Goal: Information Seeking & Learning: Learn about a topic

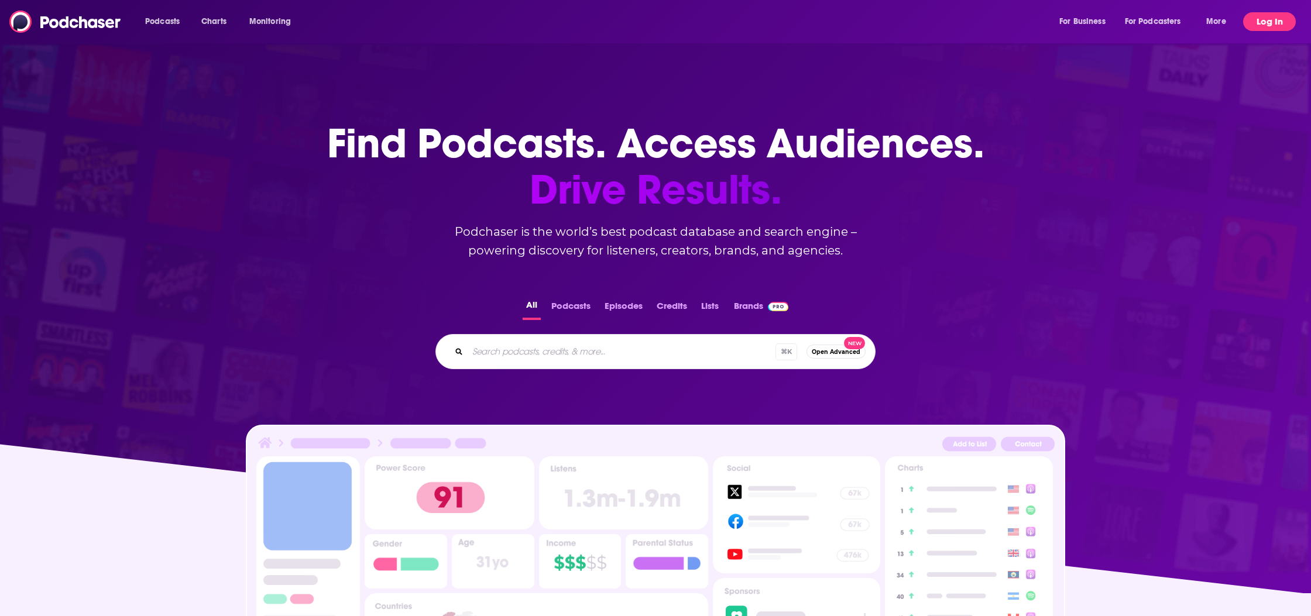
click at [1260, 20] on button "Log In" at bounding box center [1270, 21] width 53 height 19
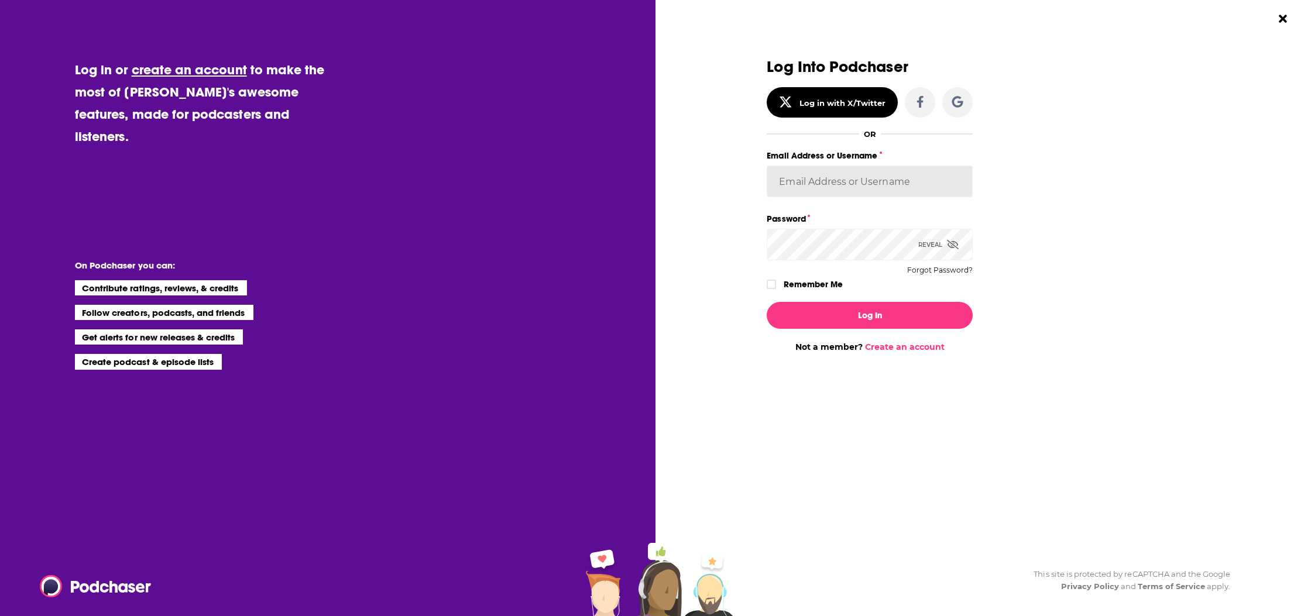
type input "azatarain"
click at [866, 318] on button "Log In" at bounding box center [870, 315] width 206 height 27
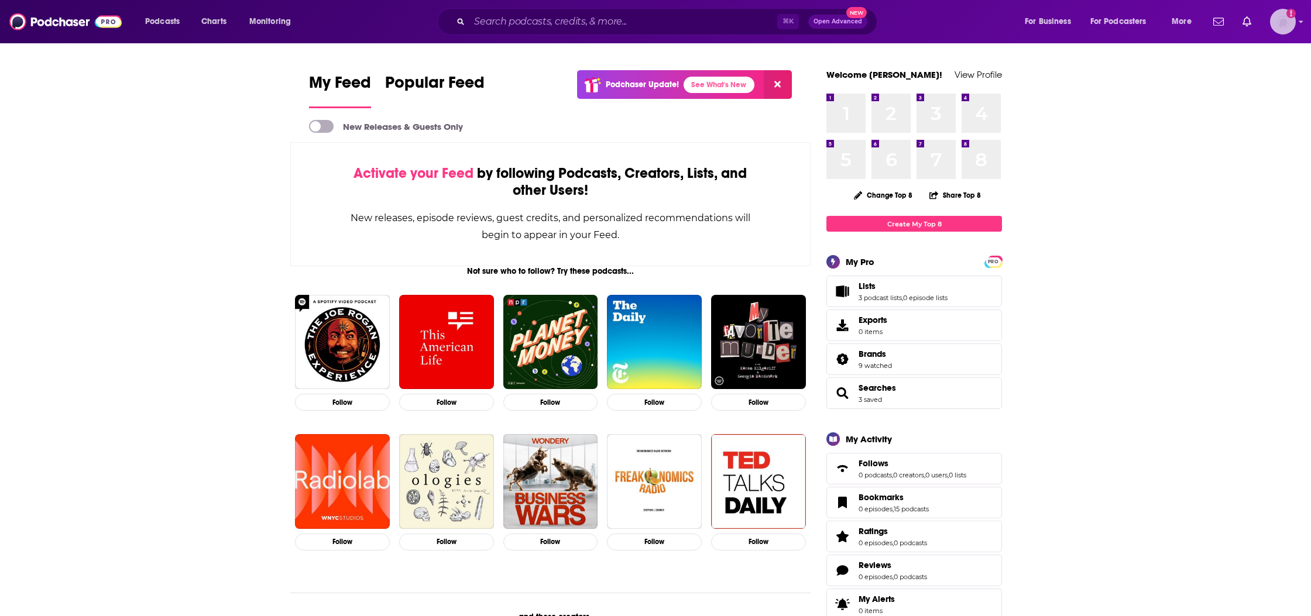
click at [1294, 20] on img "Logged in as azatarain" at bounding box center [1283, 22] width 26 height 26
click at [1223, 223] on link "Account Settings" at bounding box center [1240, 219] width 112 height 24
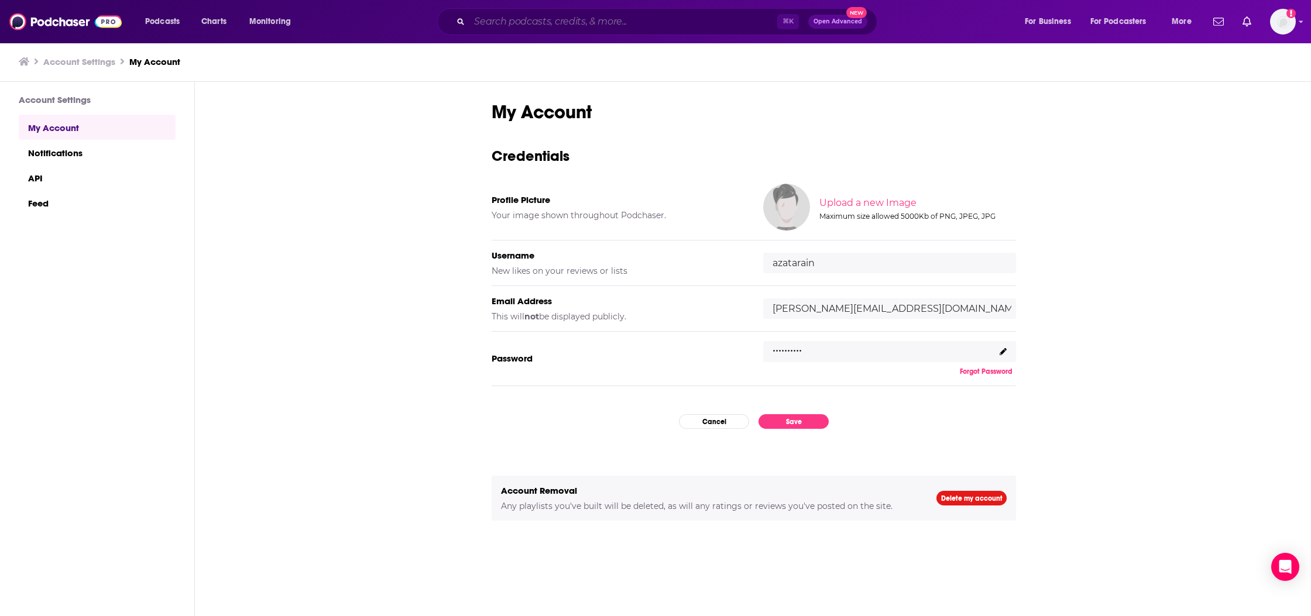
click at [538, 26] on input "Search podcasts, credits, & more..." at bounding box center [624, 21] width 308 height 19
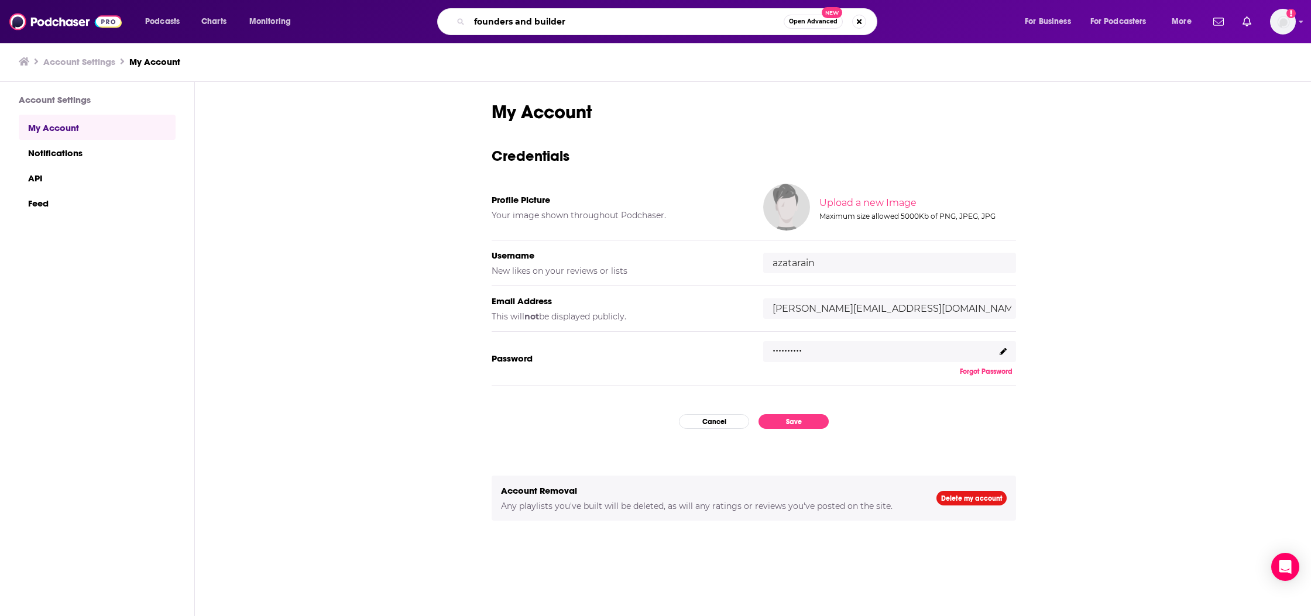
type input "founders and builders"
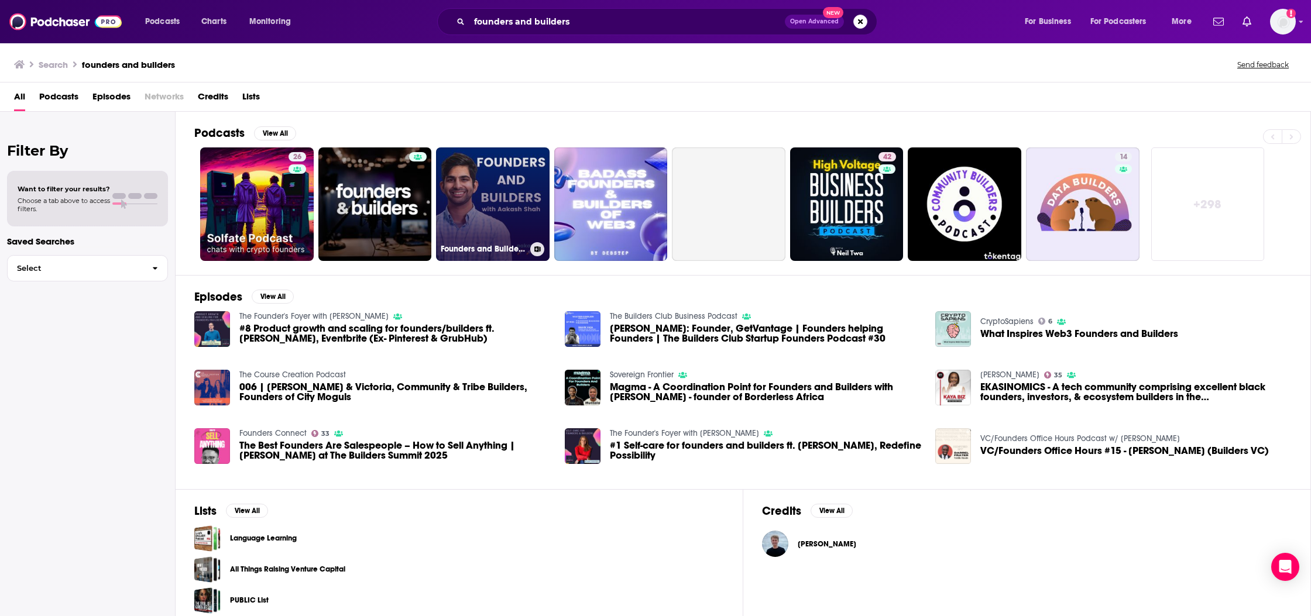
click at [475, 210] on link "Founders and Builders with [PERSON_NAME]" at bounding box center [493, 205] width 114 height 114
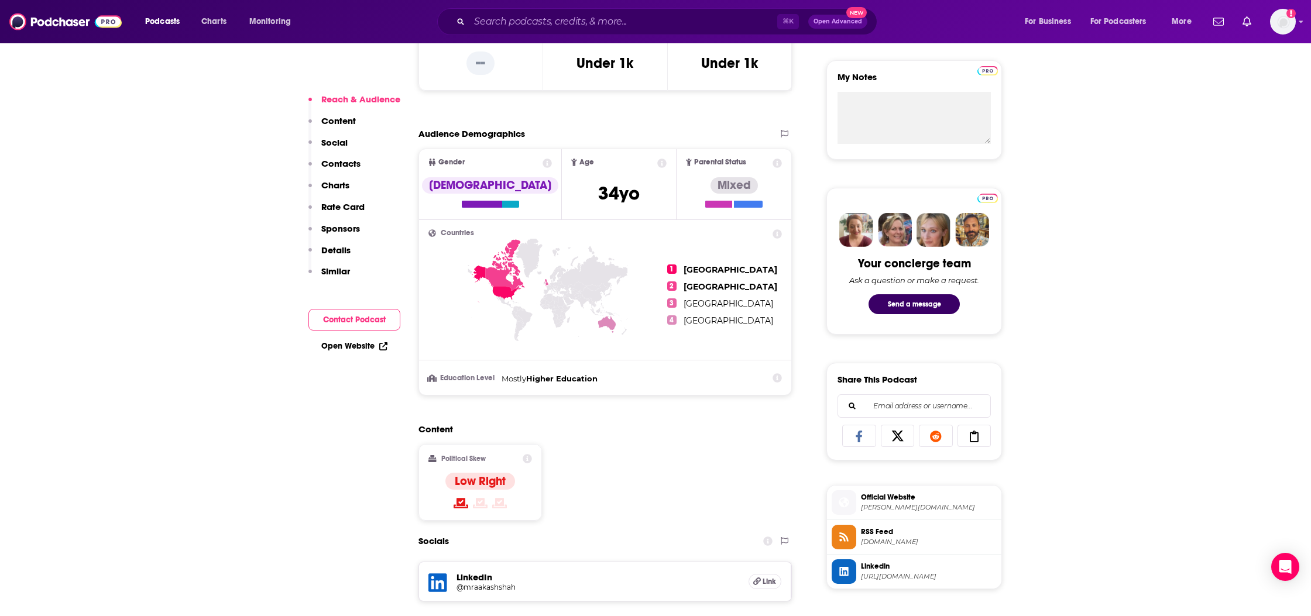
scroll to position [426, 0]
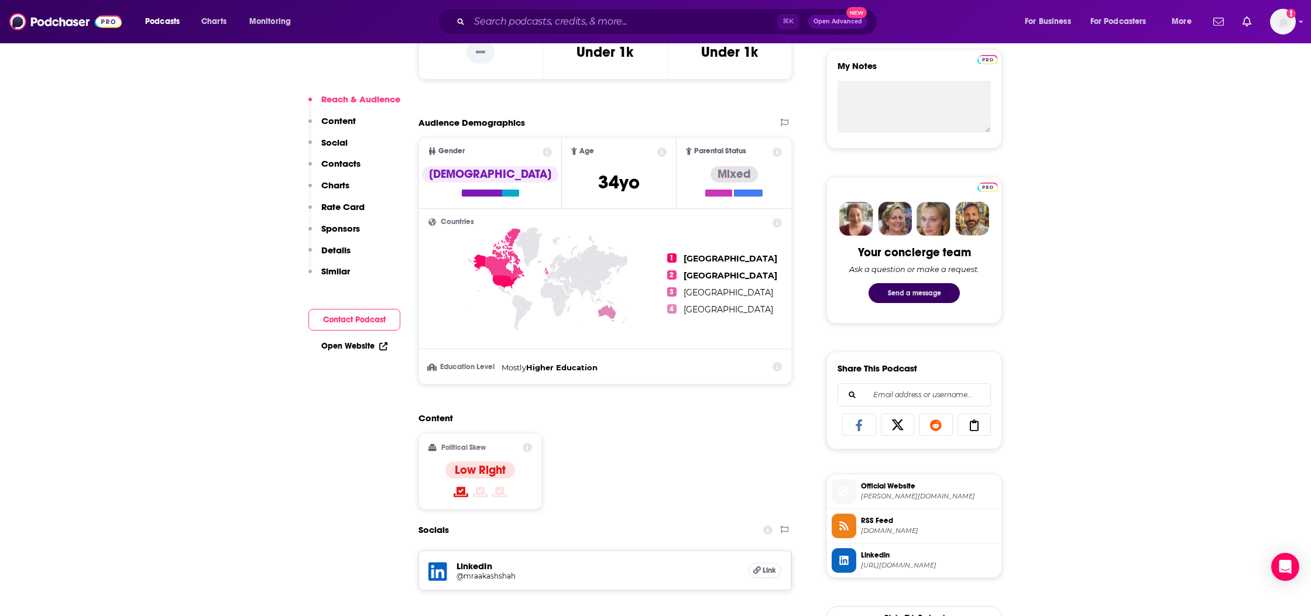
click at [943, 296] on button "Send a message" at bounding box center [914, 293] width 91 height 20
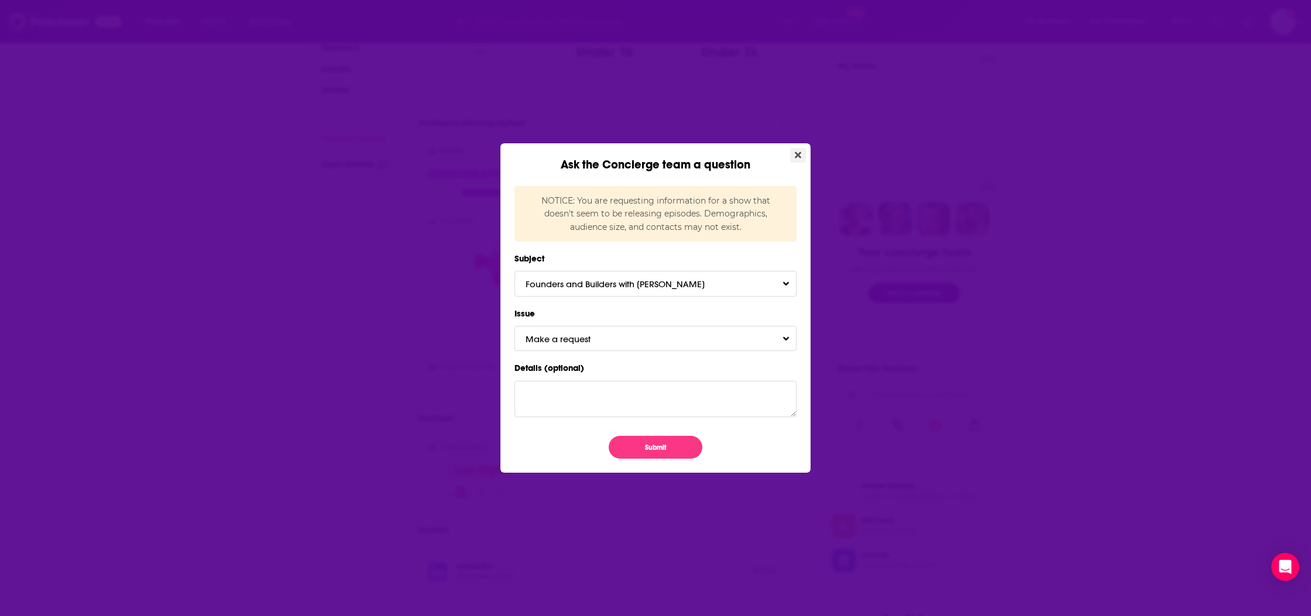
click at [800, 156] on icon "Close" at bounding box center [798, 155] width 6 height 6
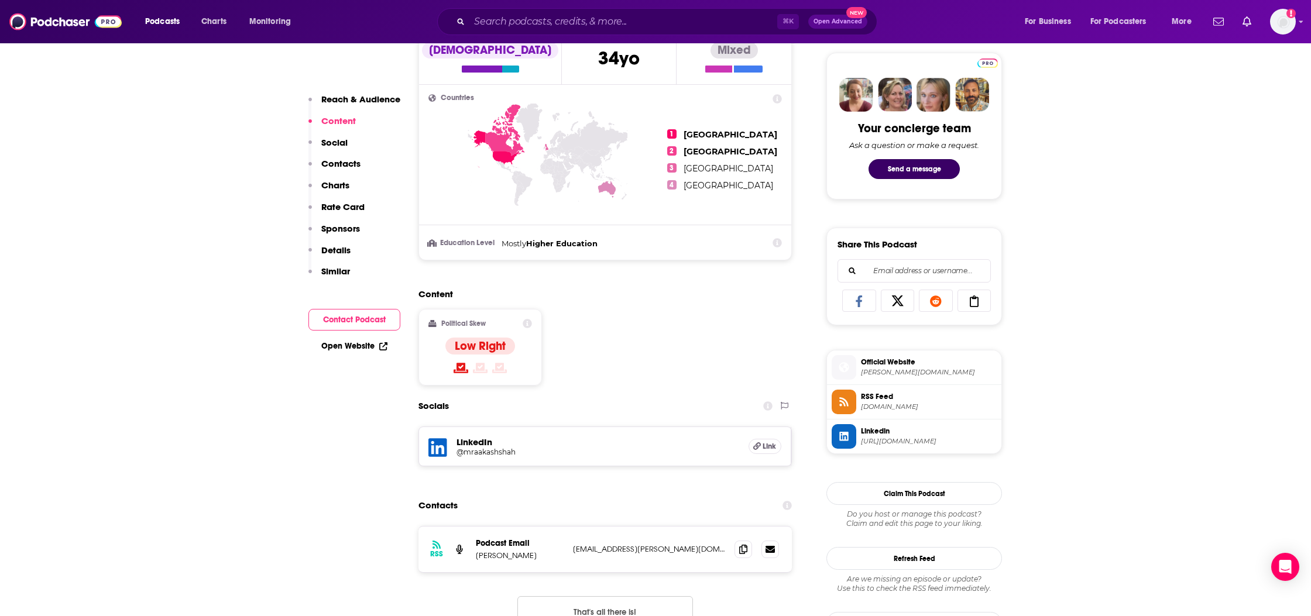
scroll to position [527, 0]
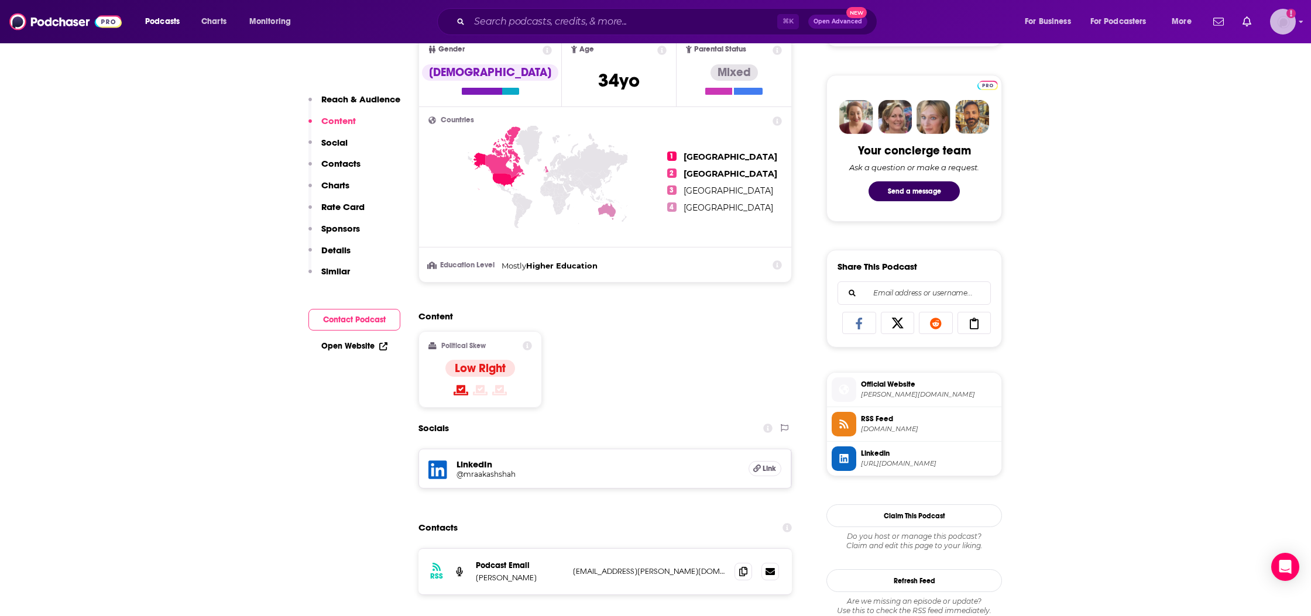
click at [1282, 12] on img "Logged in as azatarain" at bounding box center [1283, 22] width 26 height 26
click at [1222, 215] on span "Account Settings" at bounding box center [1225, 219] width 61 height 9
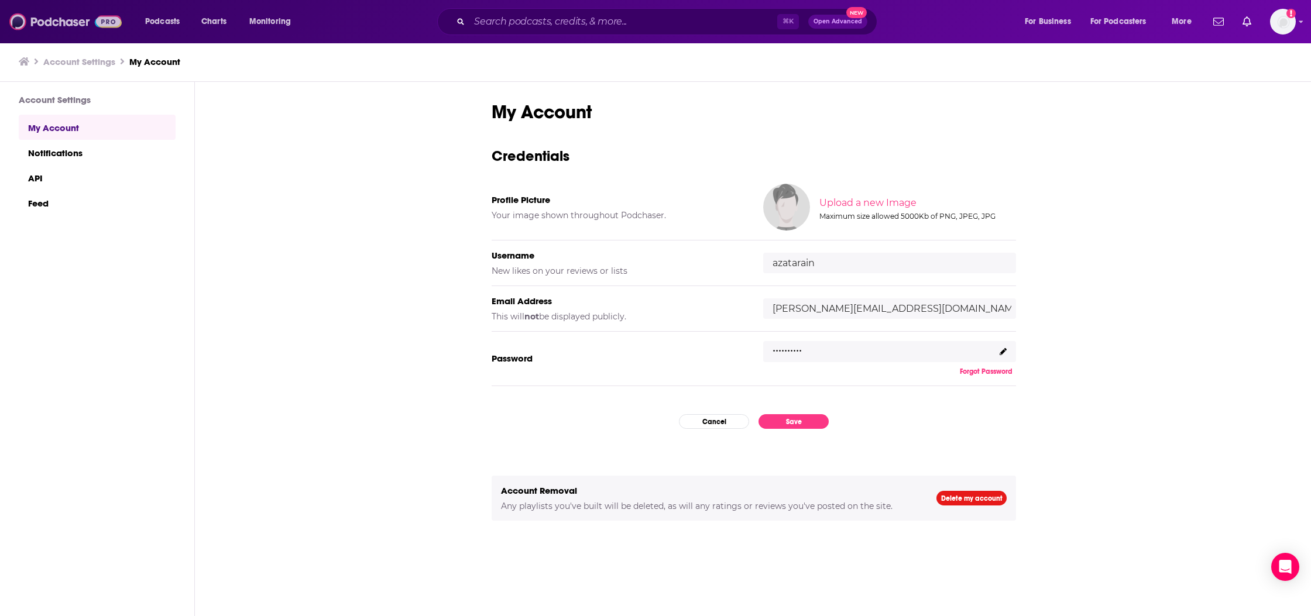
click at [60, 22] on img at bounding box center [65, 22] width 112 height 22
